Goal: Navigation & Orientation: Find specific page/section

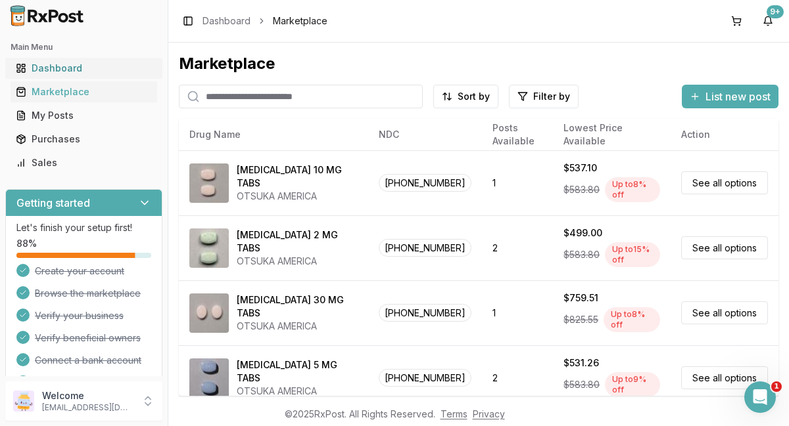
click at [68, 71] on div "Dashboard" at bounding box center [84, 68] width 136 height 13
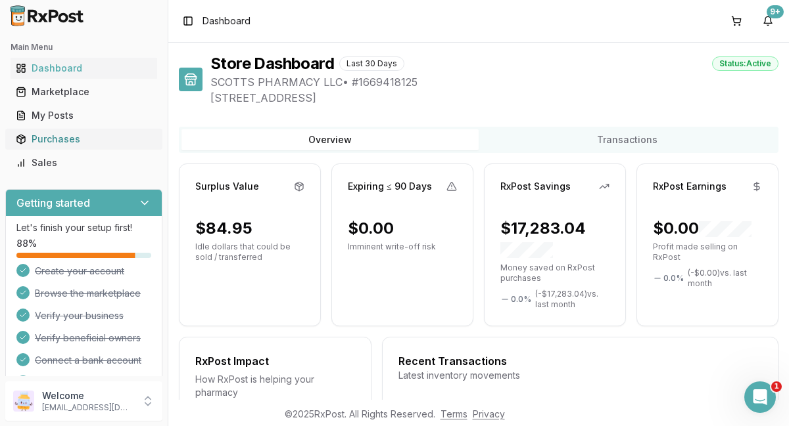
click at [55, 141] on div "Purchases" at bounding box center [84, 139] width 136 height 13
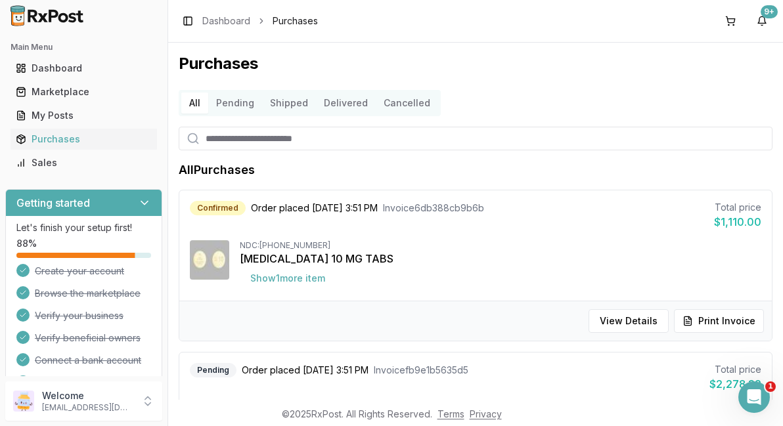
click at [342, 103] on button "Delivered" at bounding box center [346, 103] width 60 height 21
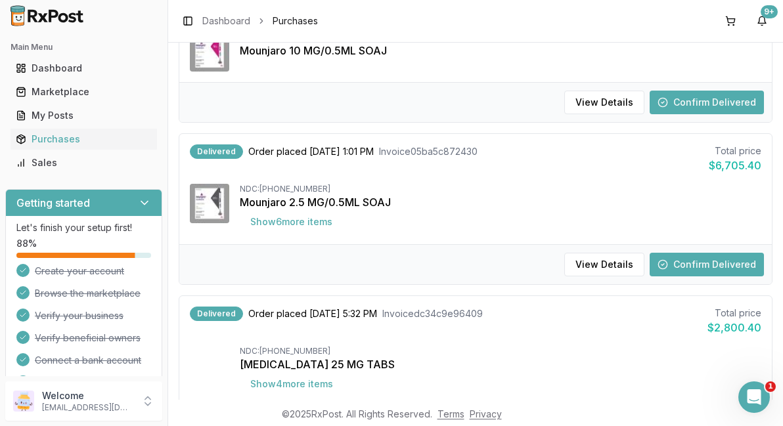
scroll to position [158, 0]
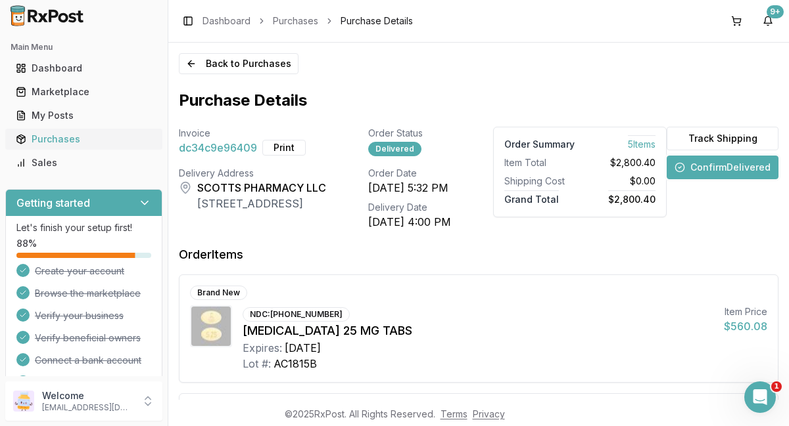
click at [51, 141] on div "Purchases" at bounding box center [84, 139] width 136 height 13
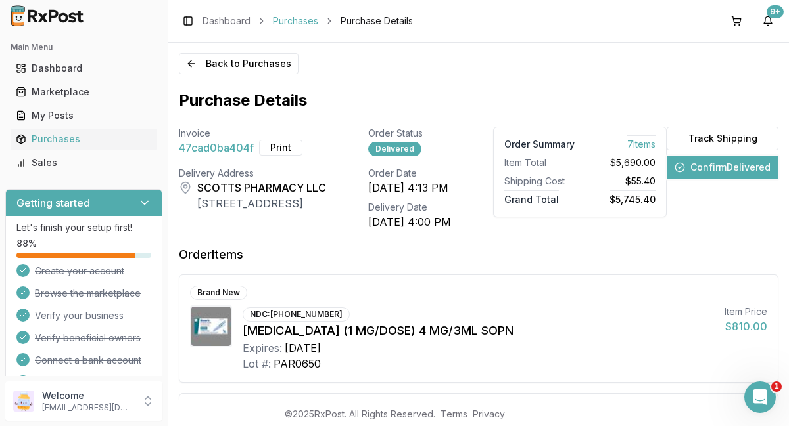
click at [300, 20] on link "Purchases" at bounding box center [295, 20] width 45 height 13
click at [49, 69] on div "Dashboard" at bounding box center [84, 68] width 136 height 13
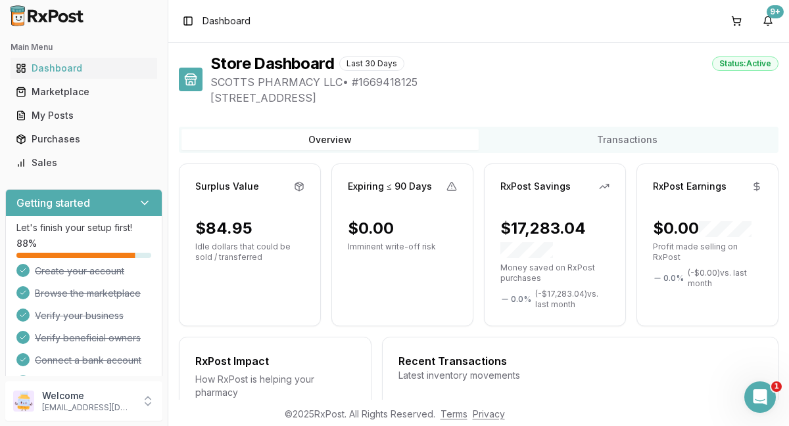
click at [214, 47] on div "Store Dashboard Last 30 Days Status: Active SCOTTS PHARMACY LLC • # 1669418125 …" at bounding box center [478, 221] width 620 height 357
click at [612, 141] on button "Transactions" at bounding box center [626, 139] width 297 height 21
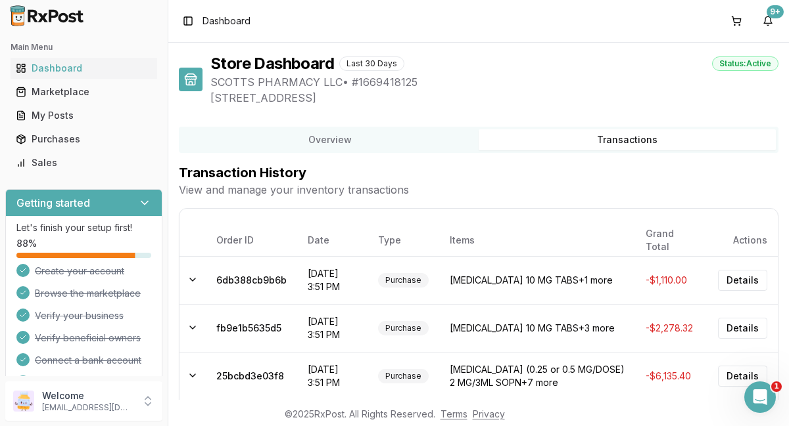
click at [315, 143] on button "Overview" at bounding box center [329, 139] width 297 height 21
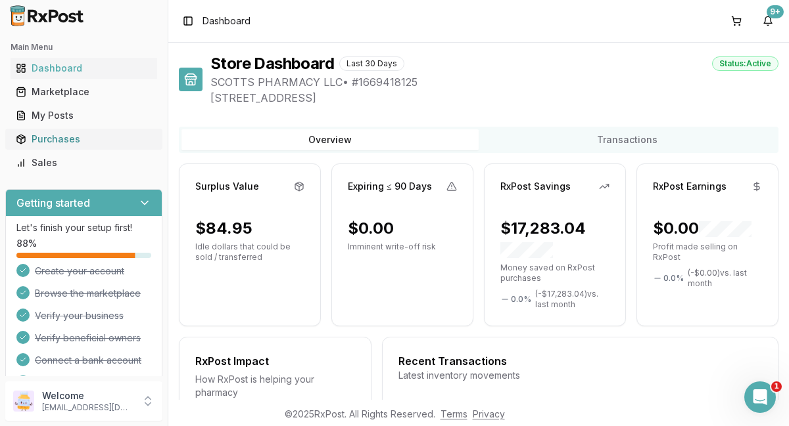
click at [61, 143] on div "Purchases" at bounding box center [84, 139] width 136 height 13
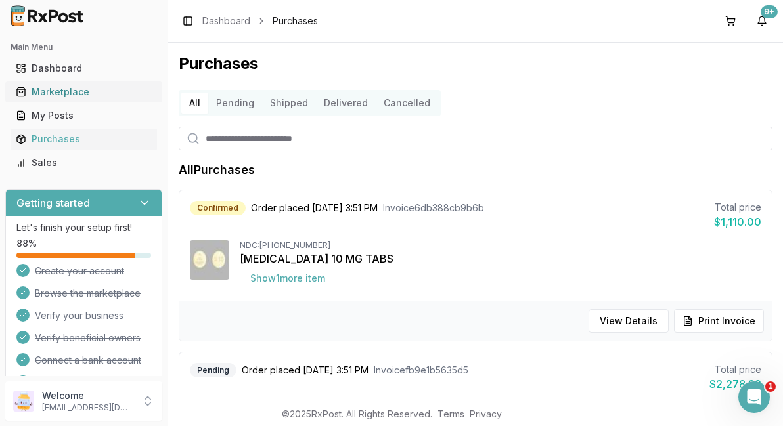
click at [65, 95] on div "Marketplace" at bounding box center [84, 91] width 136 height 13
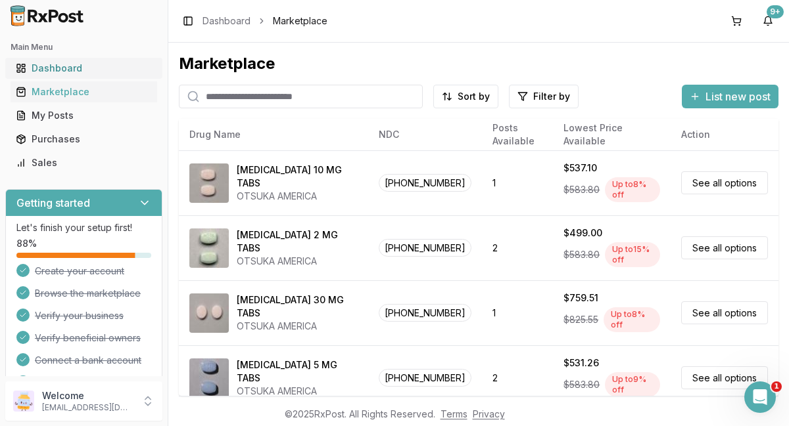
click at [55, 68] on div "Dashboard" at bounding box center [84, 68] width 136 height 13
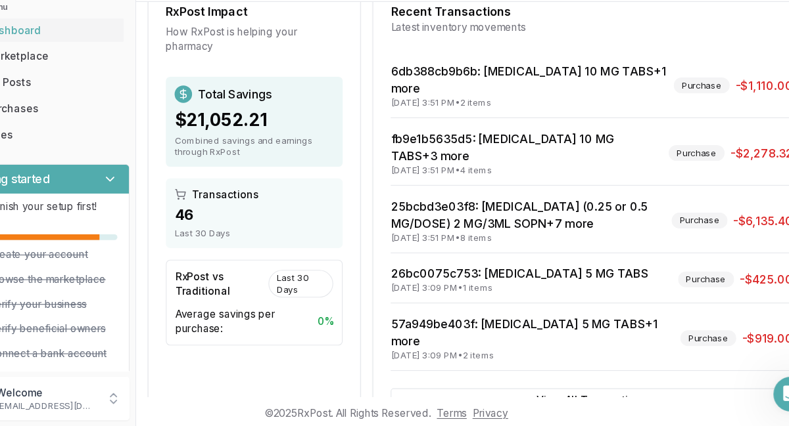
scroll to position [313, 0]
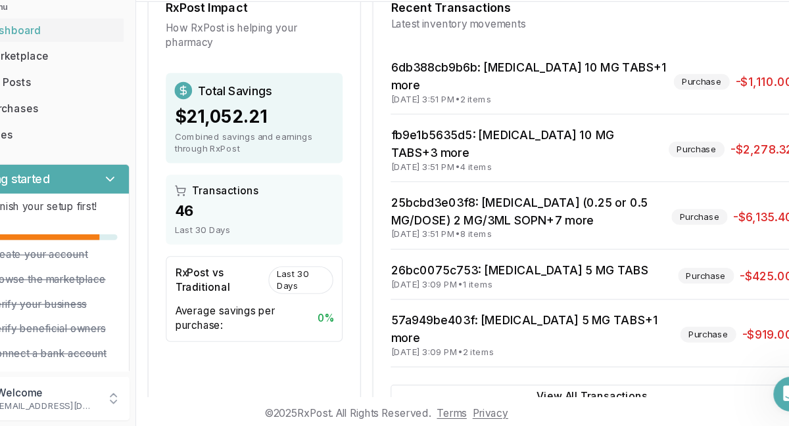
click at [244, 209] on span "Transactions" at bounding box center [249, 213] width 60 height 13
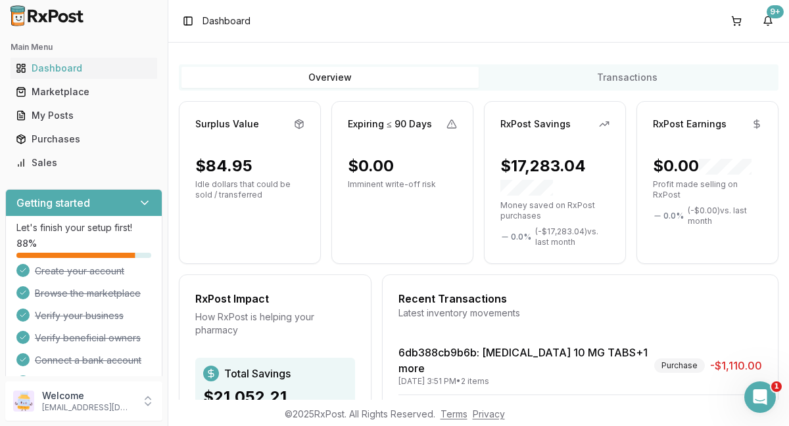
scroll to position [0, 0]
